Goal: Transaction & Acquisition: Purchase product/service

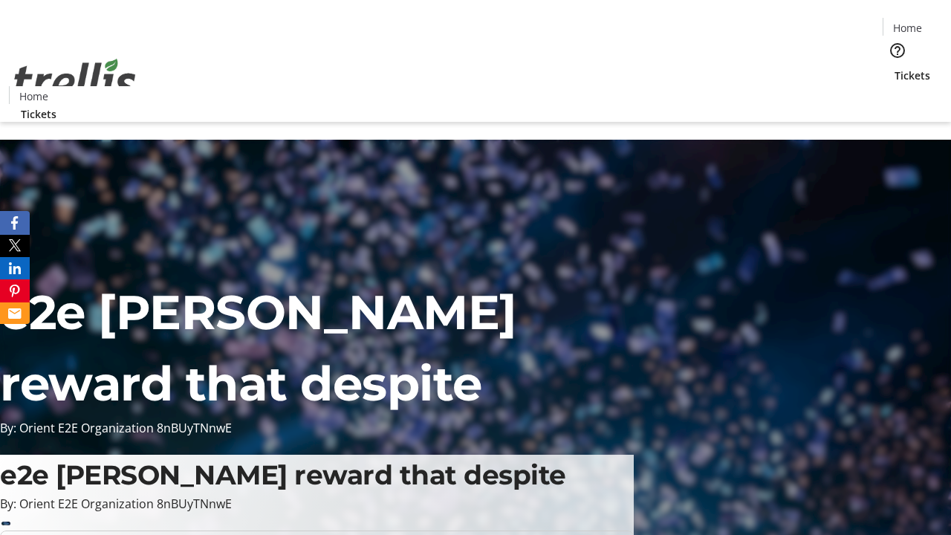
click at [895, 68] on span "Tickets" at bounding box center [913, 76] width 36 height 16
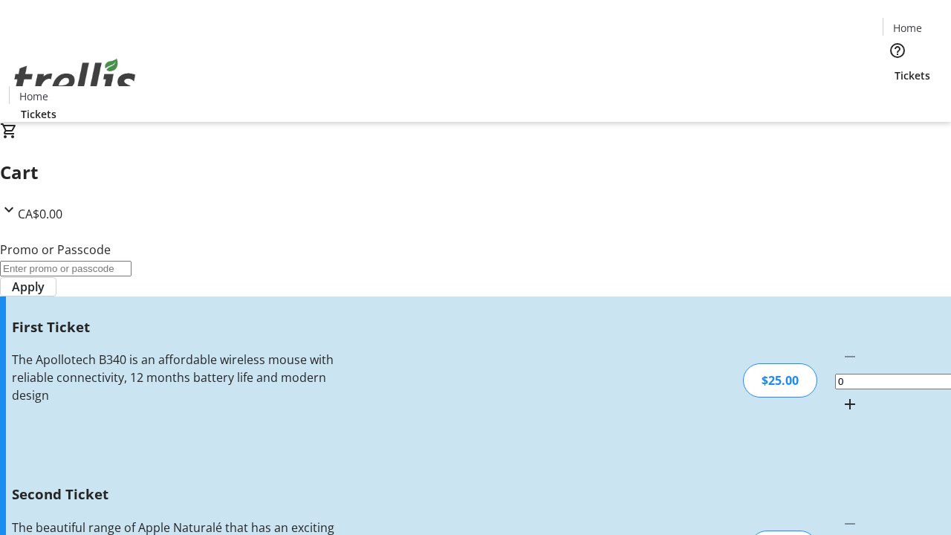
click at [841, 395] on mat-icon "Increment by one" at bounding box center [850, 404] width 18 height 18
type input "1"
type input "2"
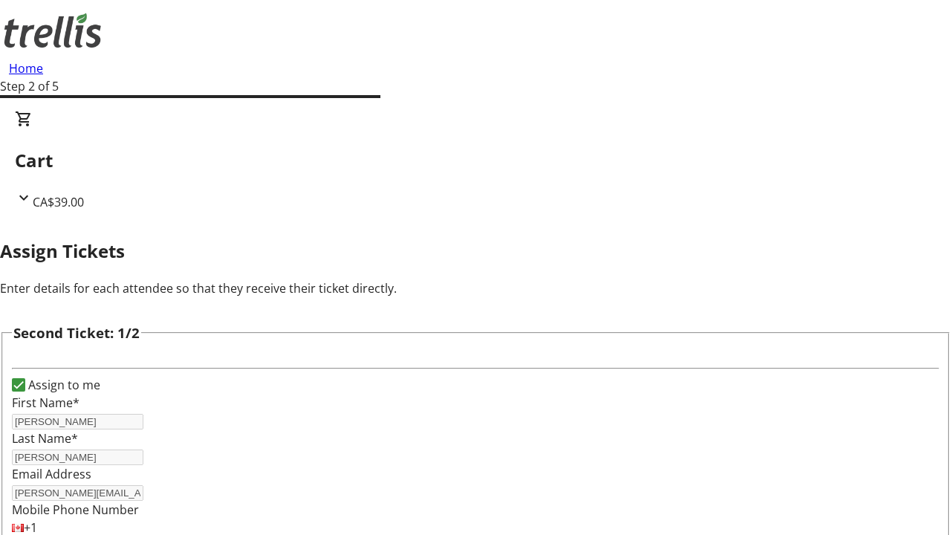
type input "[PERSON_NAME]"
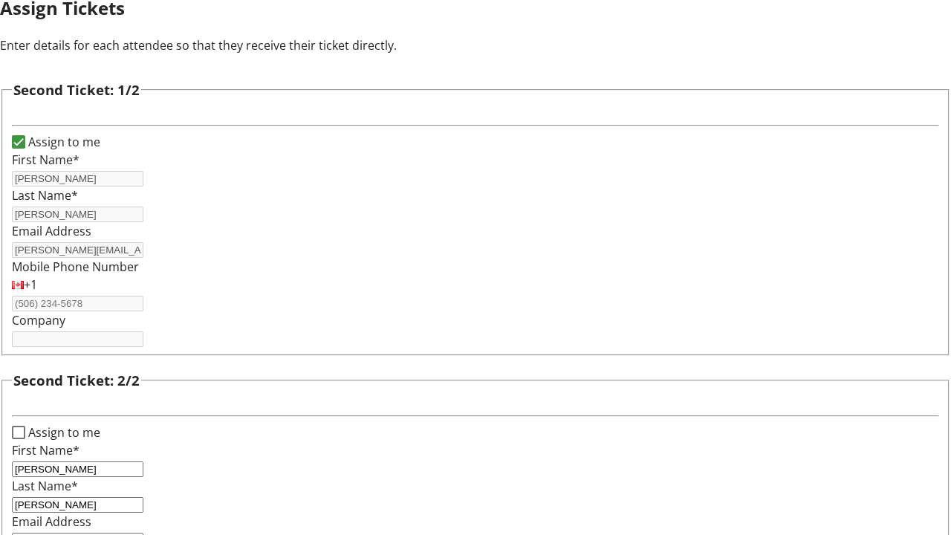
type input "[PERSON_NAME][EMAIL_ADDRESS][DOMAIN_NAME]"
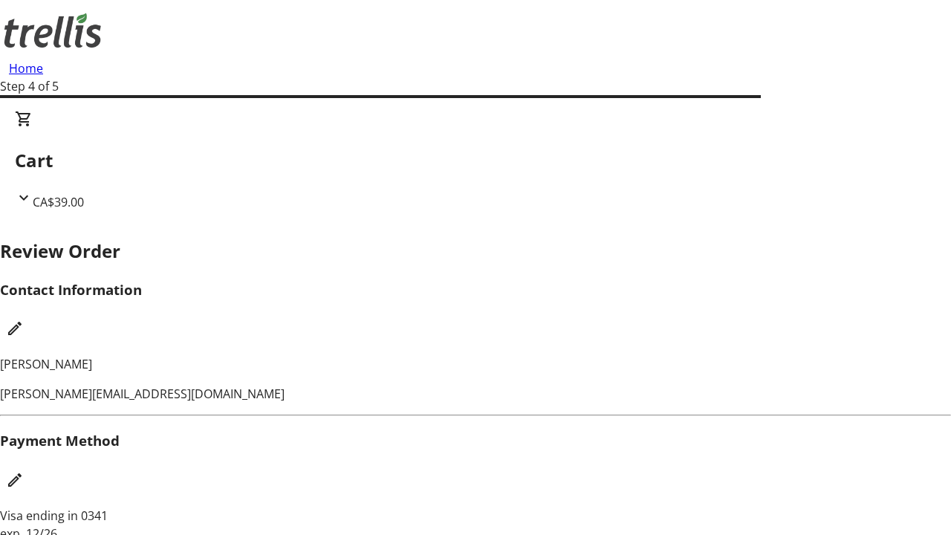
click at [24, 319] on mat-icon "Edit Contact Information" at bounding box center [15, 328] width 18 height 18
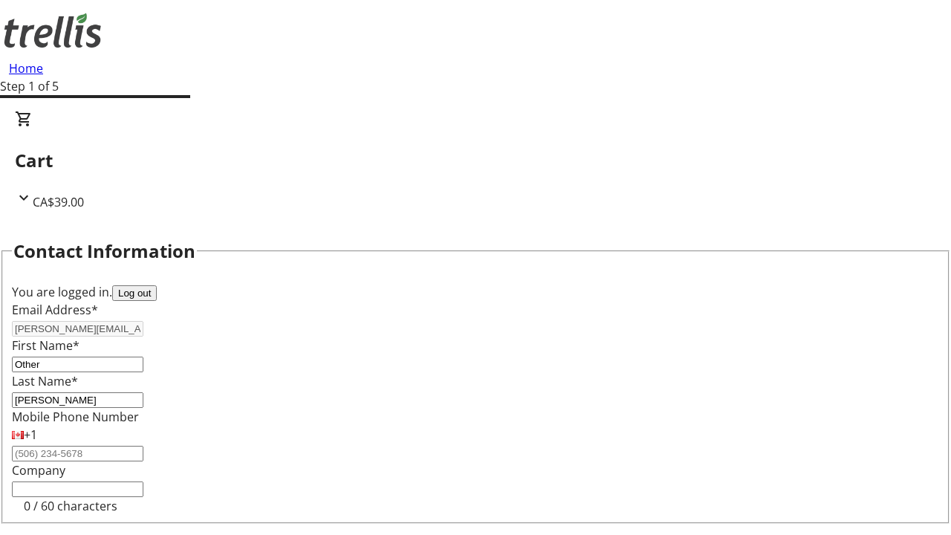
type input "Other"
type input "Name"
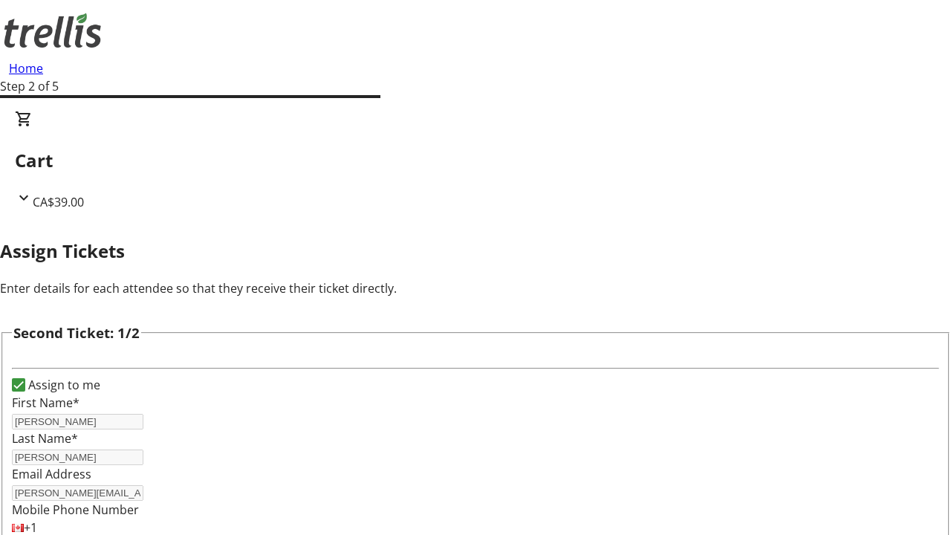
scroll to position [175, 0]
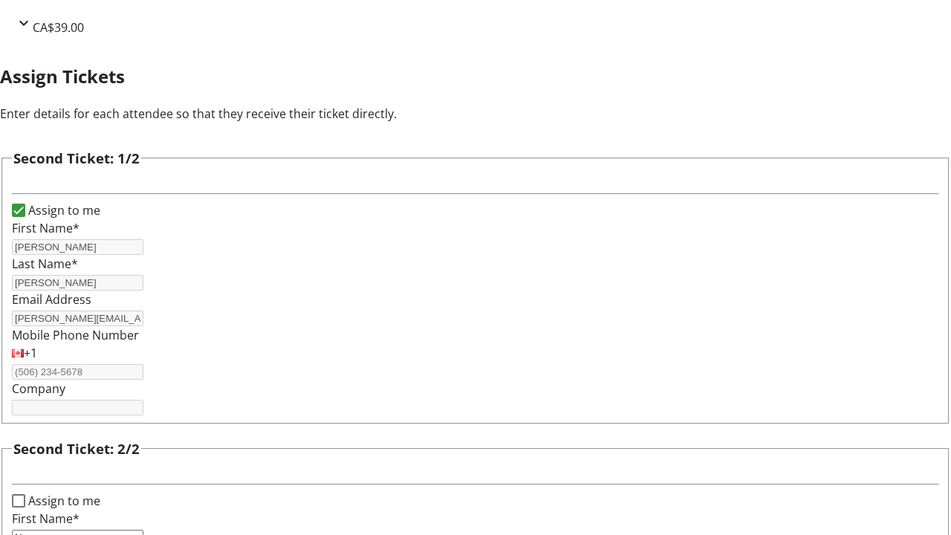
type input "Name"
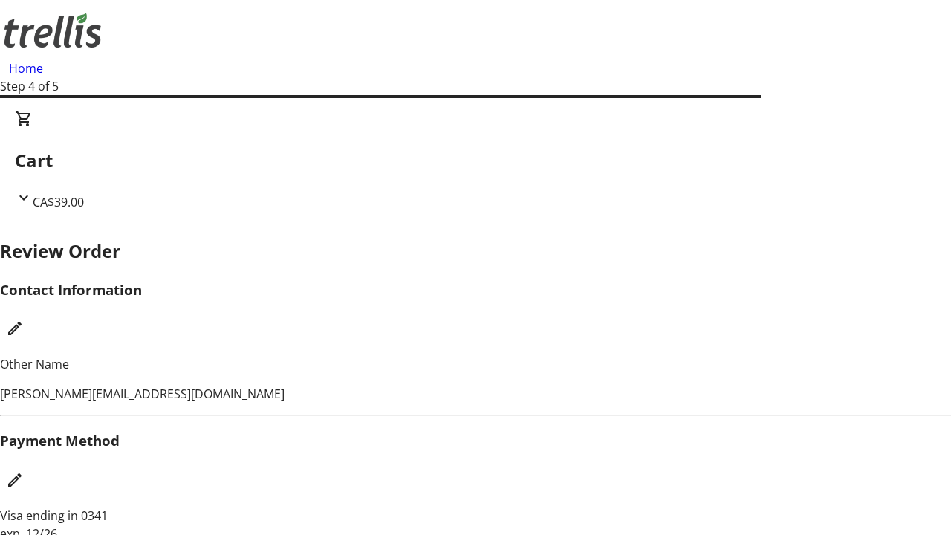
click at [24, 471] on mat-icon "Edit Payment Method" at bounding box center [15, 480] width 18 height 18
